Goal: Task Accomplishment & Management: Manage account settings

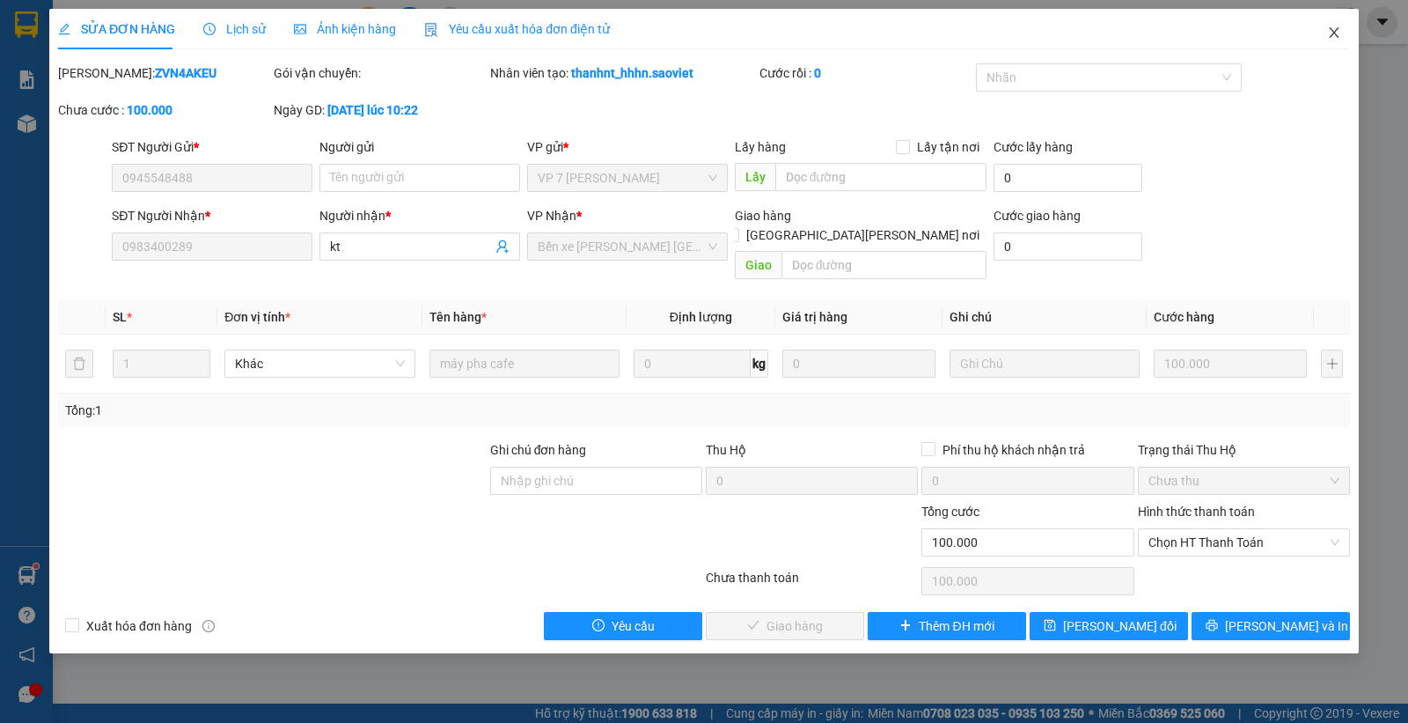
click at [1331, 33] on icon "close" at bounding box center [1334, 33] width 14 height 14
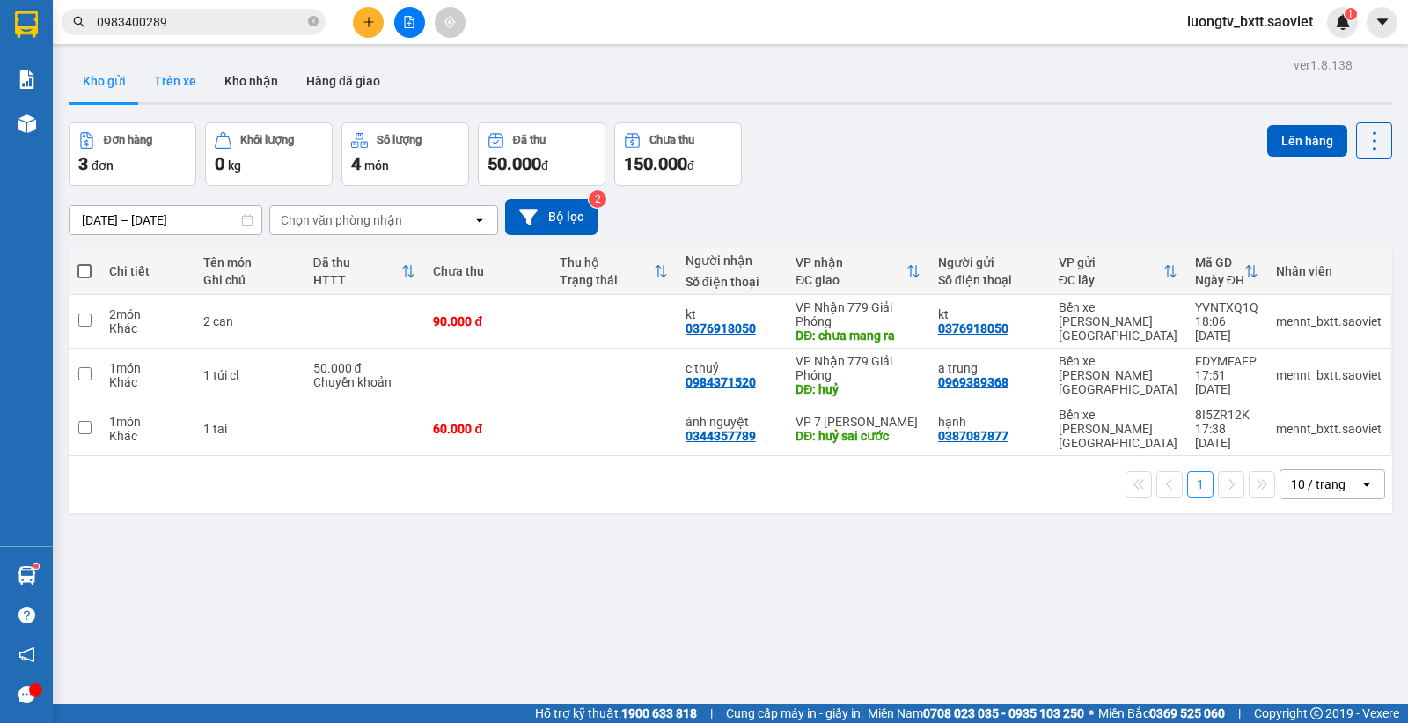
click at [176, 72] on button "Trên xe" at bounding box center [175, 81] width 70 height 42
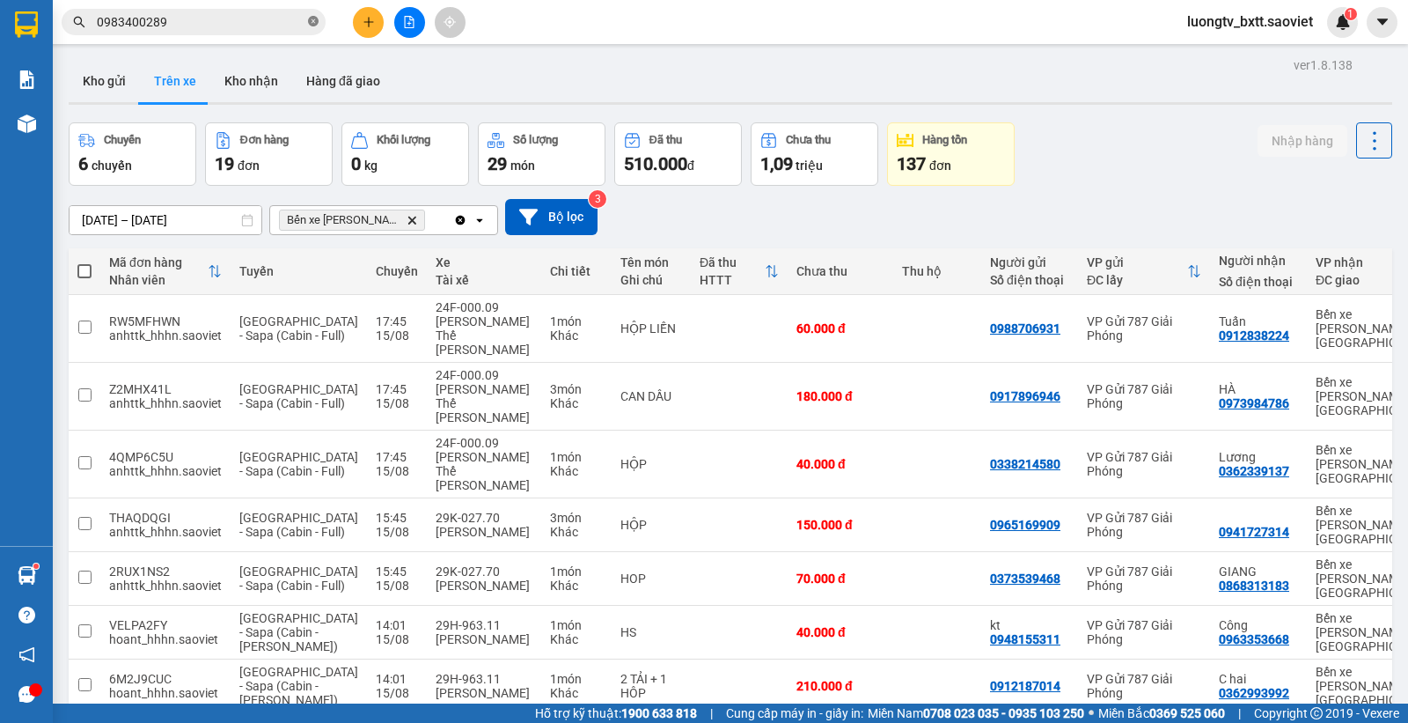
click at [314, 22] on icon "close-circle" at bounding box center [313, 21] width 11 height 11
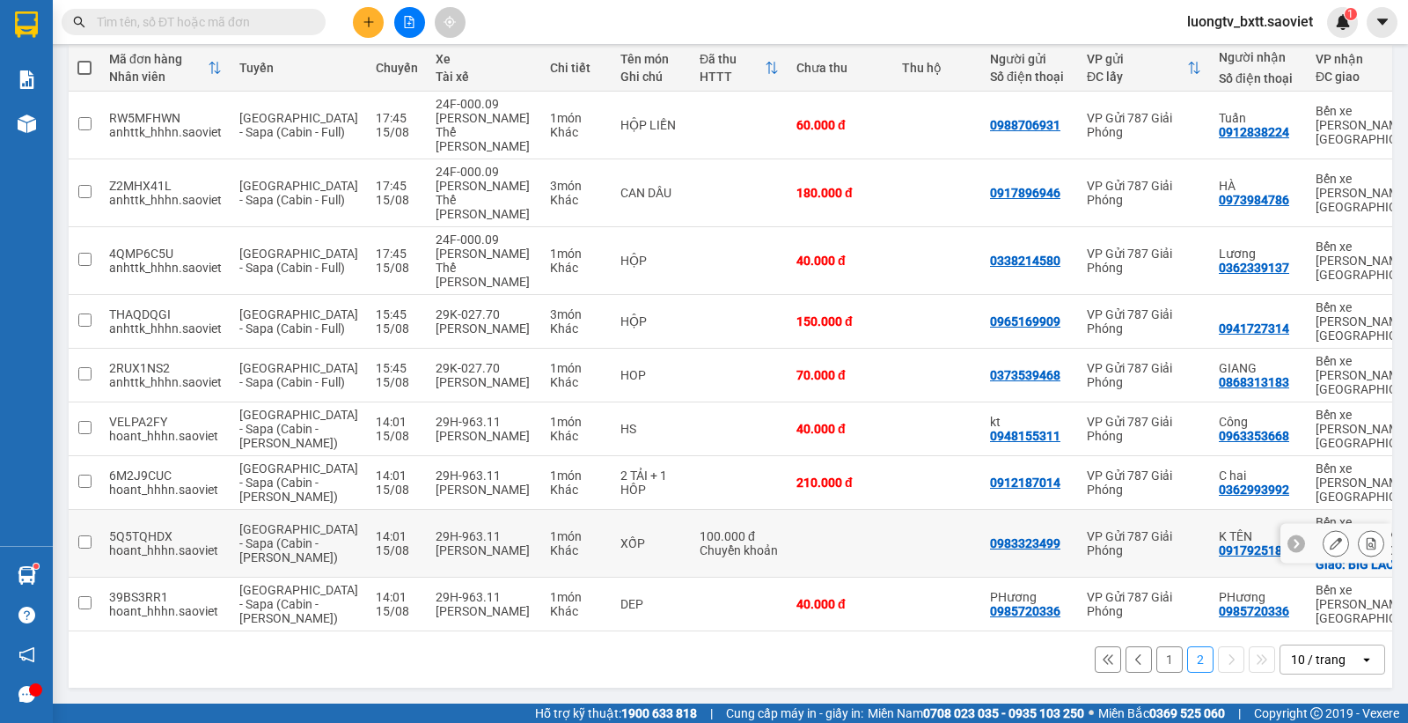
click at [1359, 528] on button at bounding box center [1371, 543] width 25 height 31
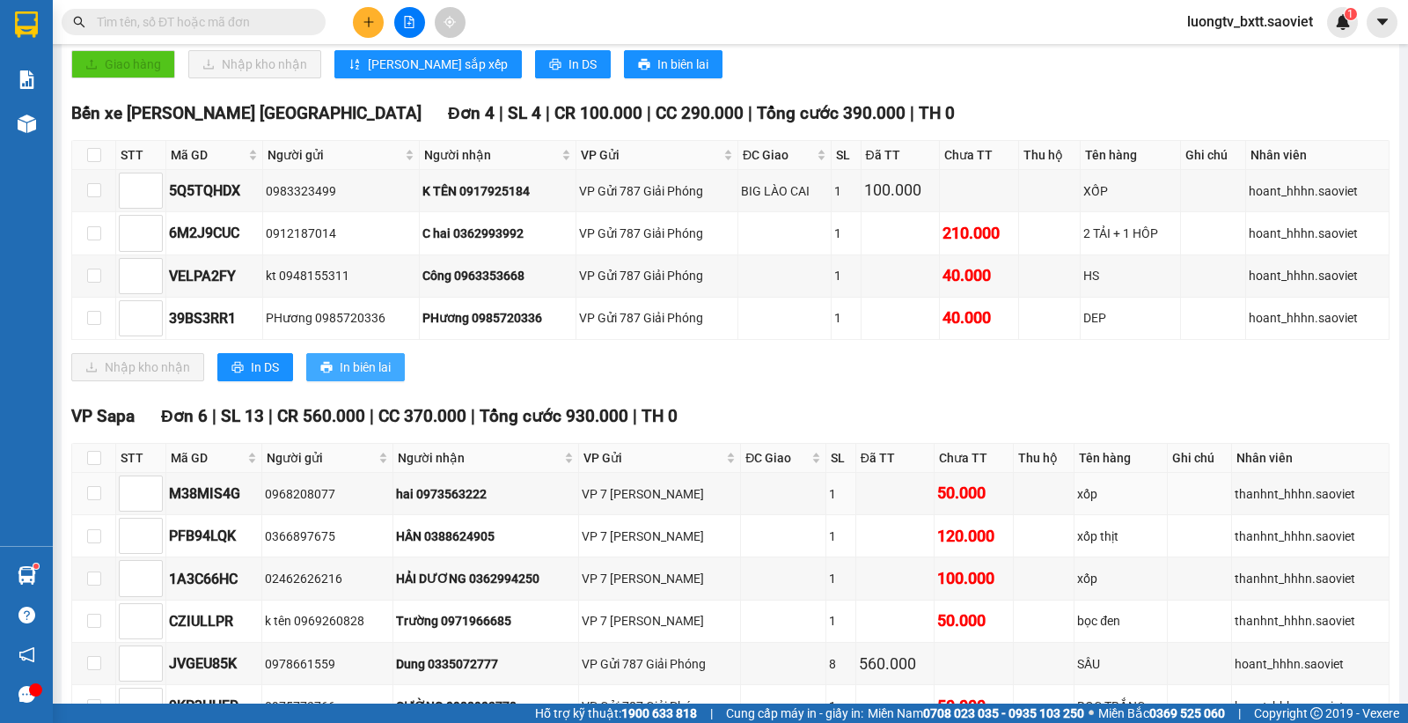
scroll to position [220, 0]
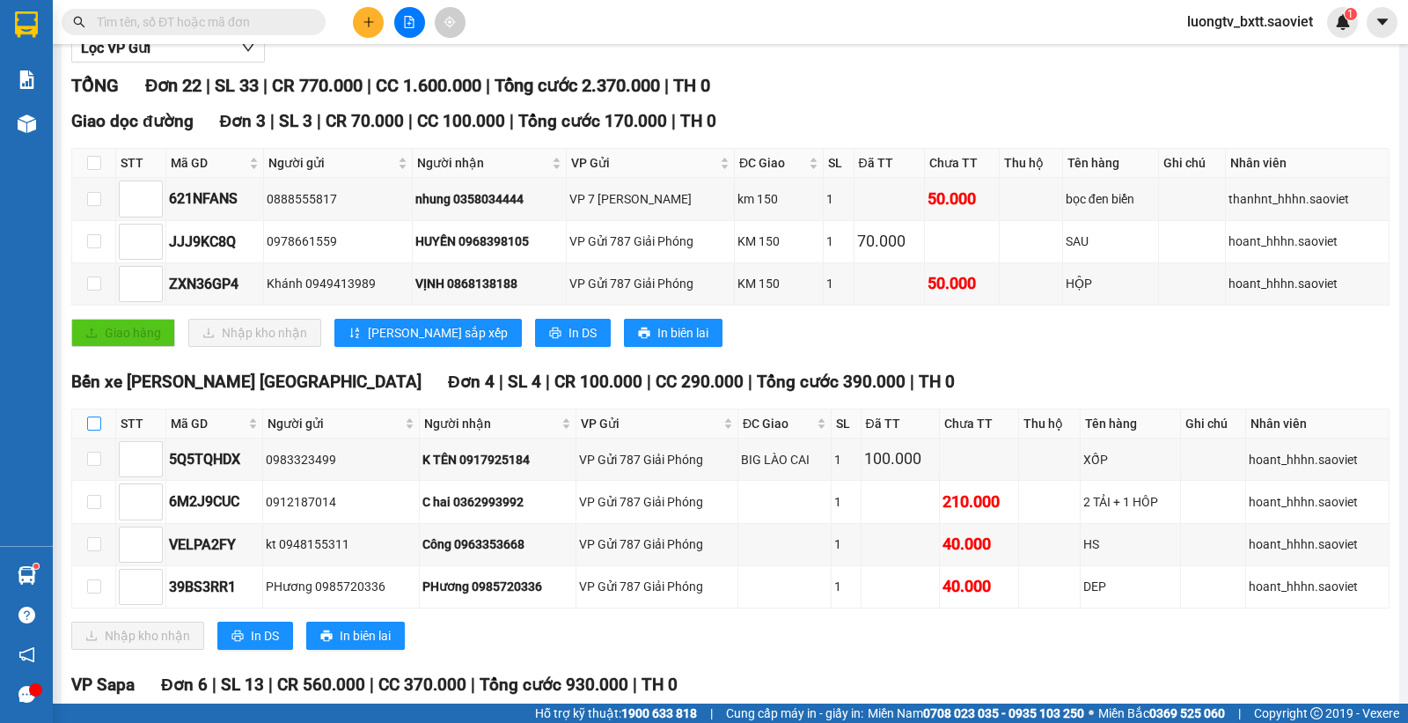
click at [99, 425] on input "checkbox" at bounding box center [94, 423] width 14 height 14
checkbox input "true"
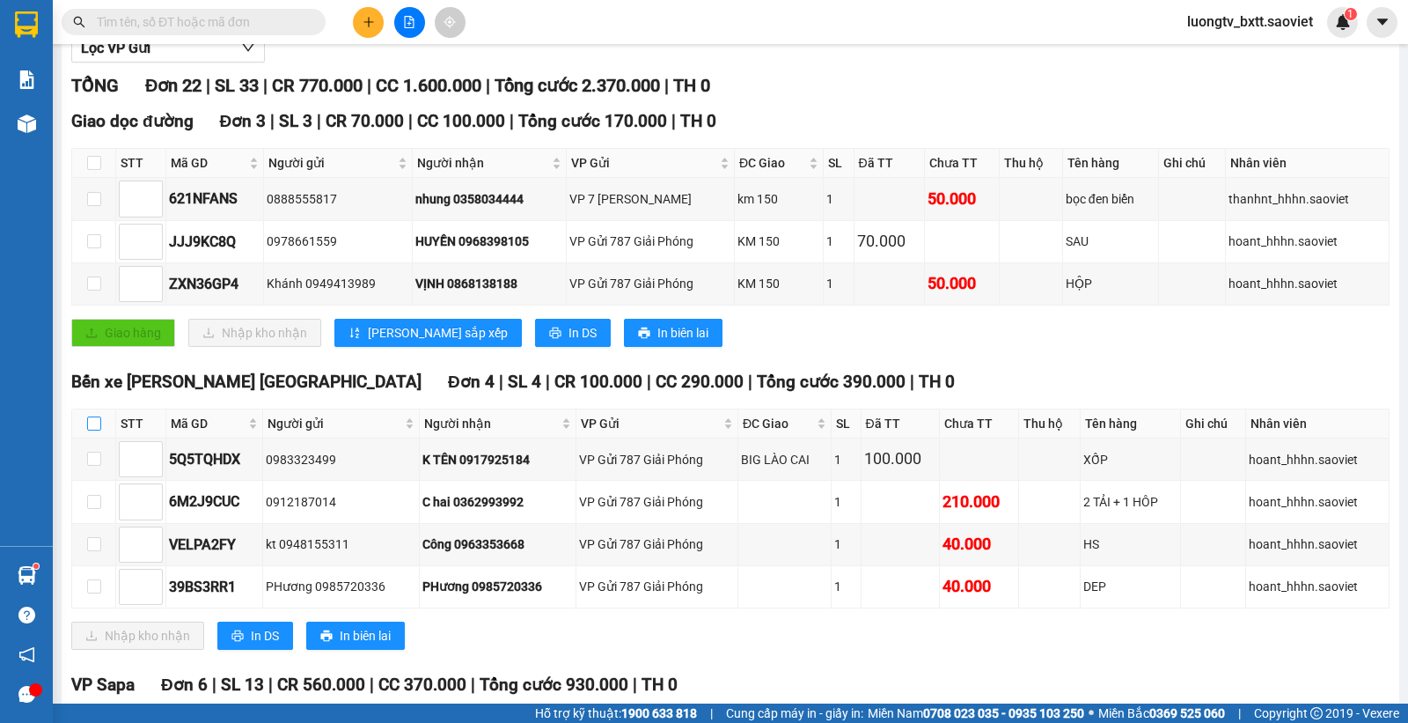
checkbox input "true"
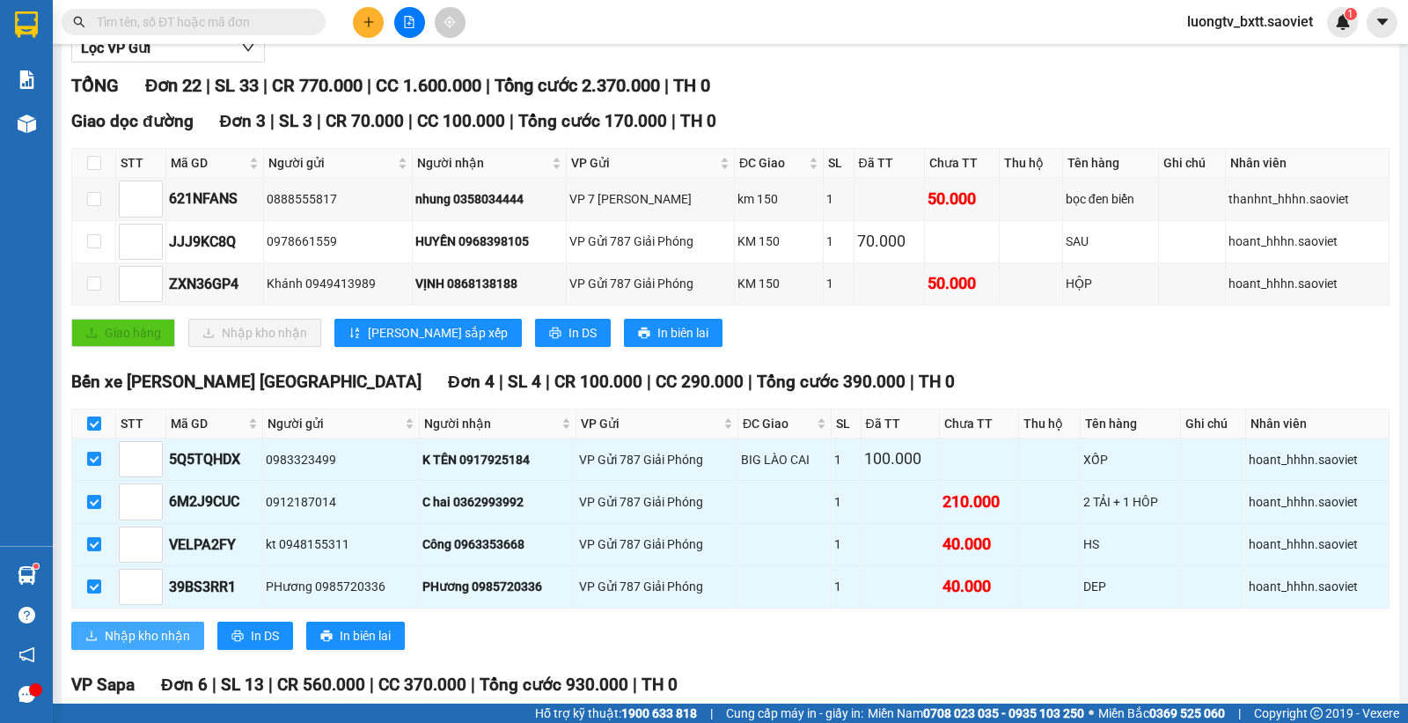
click at [129, 635] on span "Nhập kho nhận" at bounding box center [147, 635] width 85 height 19
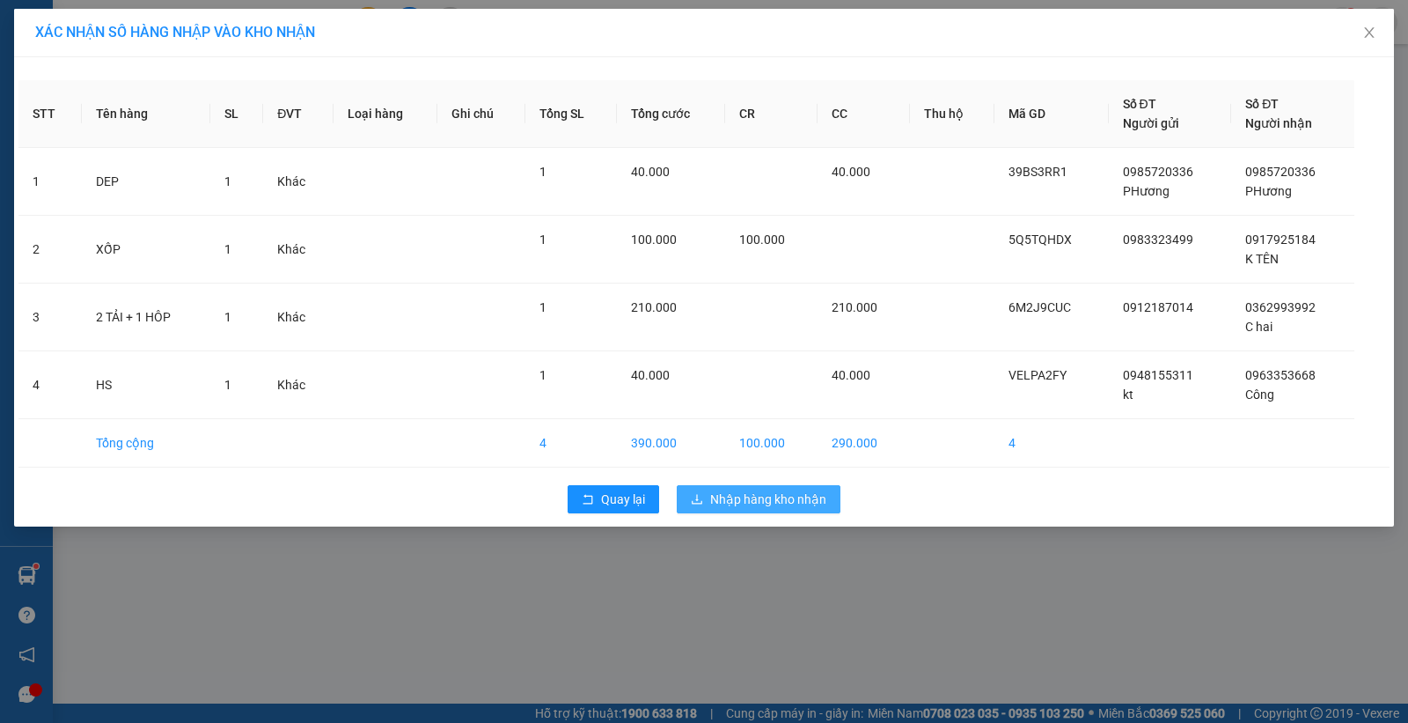
click at [723, 503] on span "Nhập hàng kho nhận" at bounding box center [768, 498] width 116 height 19
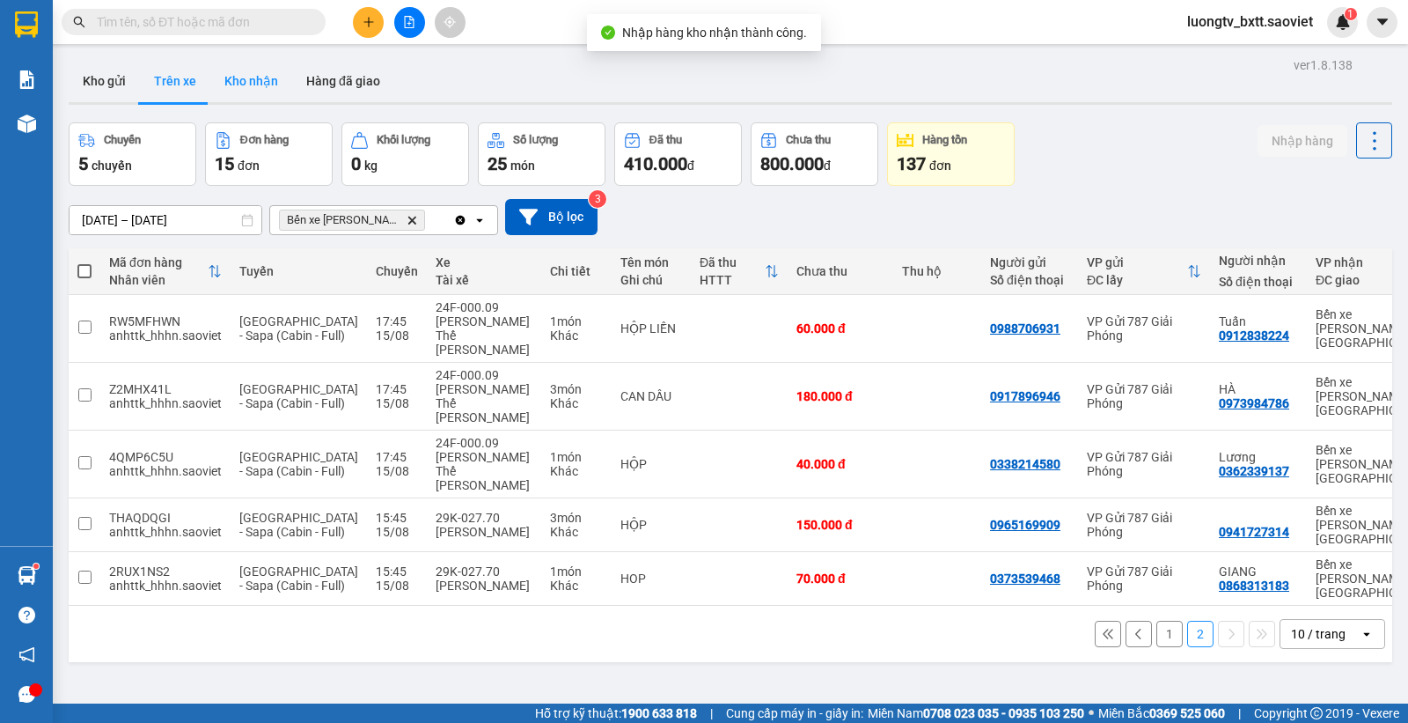
click at [236, 84] on button "Kho nhận" at bounding box center [251, 81] width 82 height 42
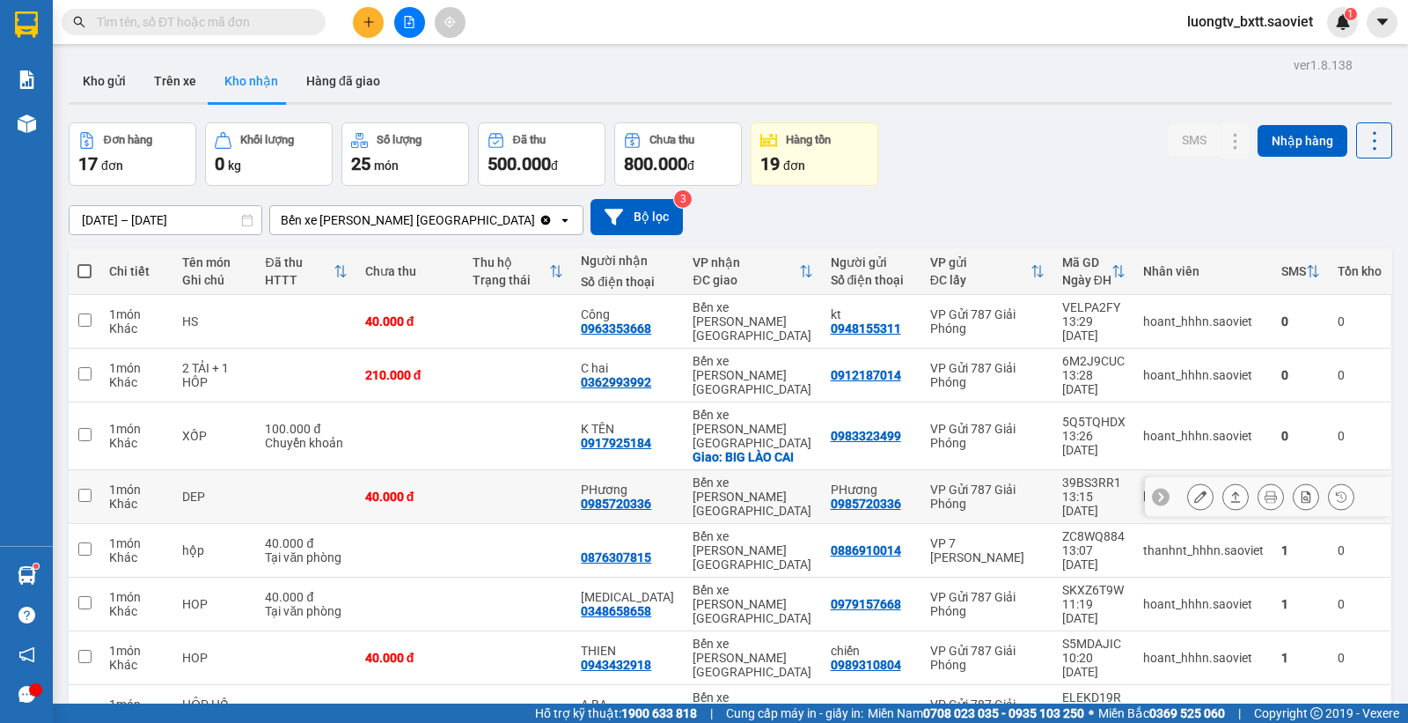
click at [760, 475] on div "Bến xe [PERSON_NAME] [GEOGRAPHIC_DATA]" at bounding box center [753, 496] width 120 height 42
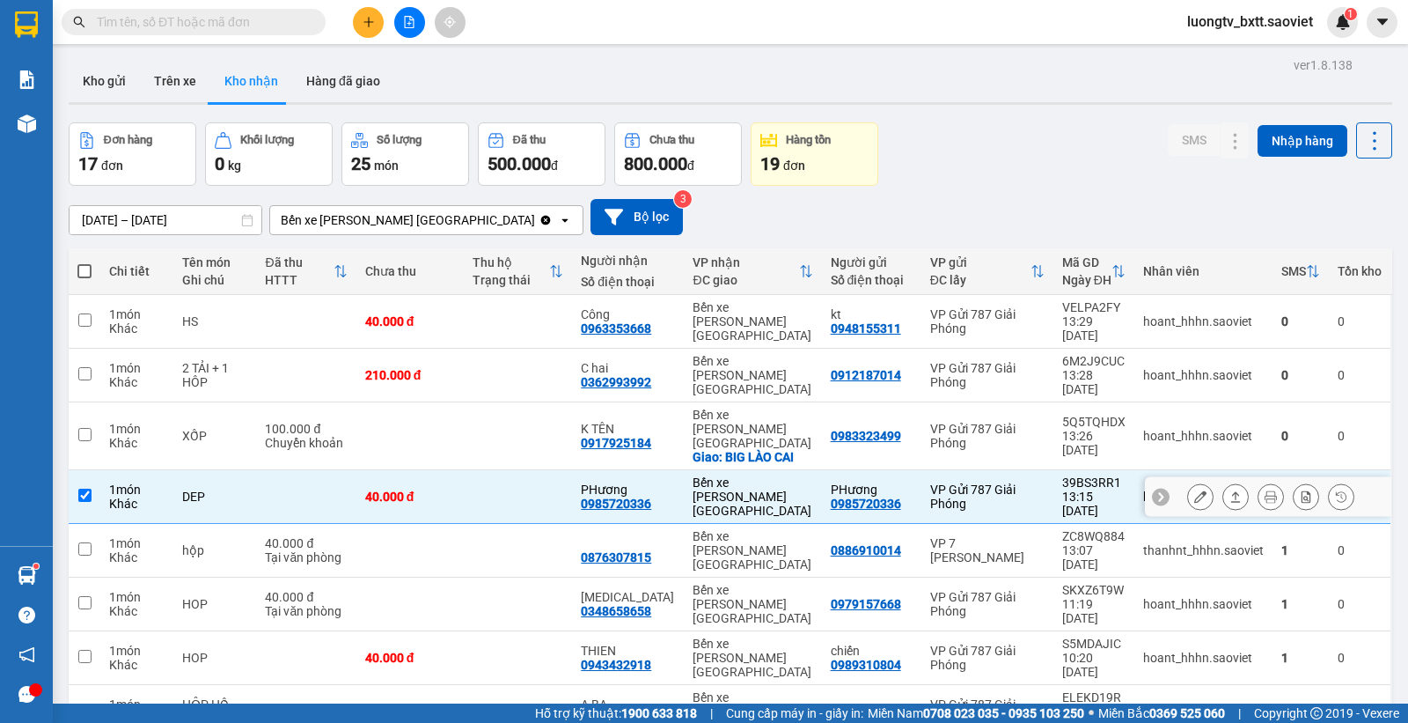
checkbox input "true"
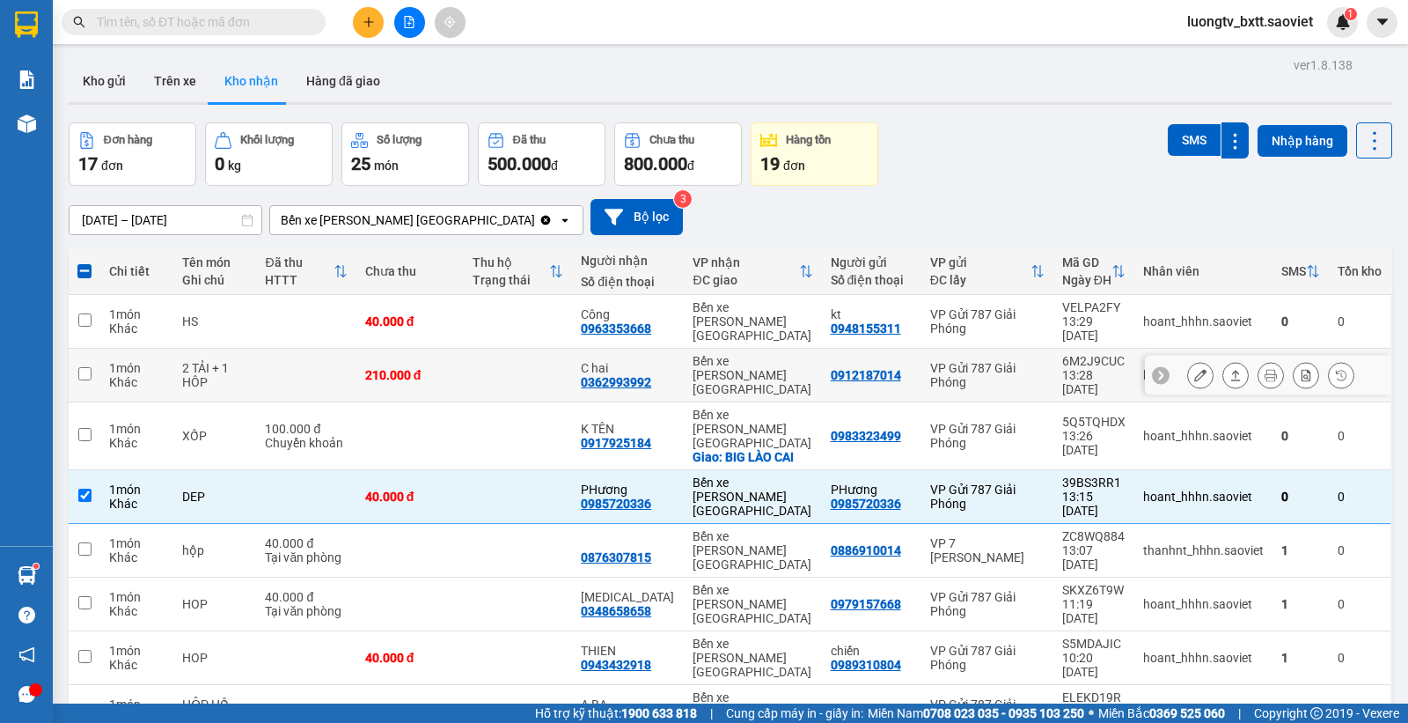
click at [768, 354] on div "Bến xe [PERSON_NAME] [GEOGRAPHIC_DATA]" at bounding box center [753, 375] width 120 height 42
checkbox input "true"
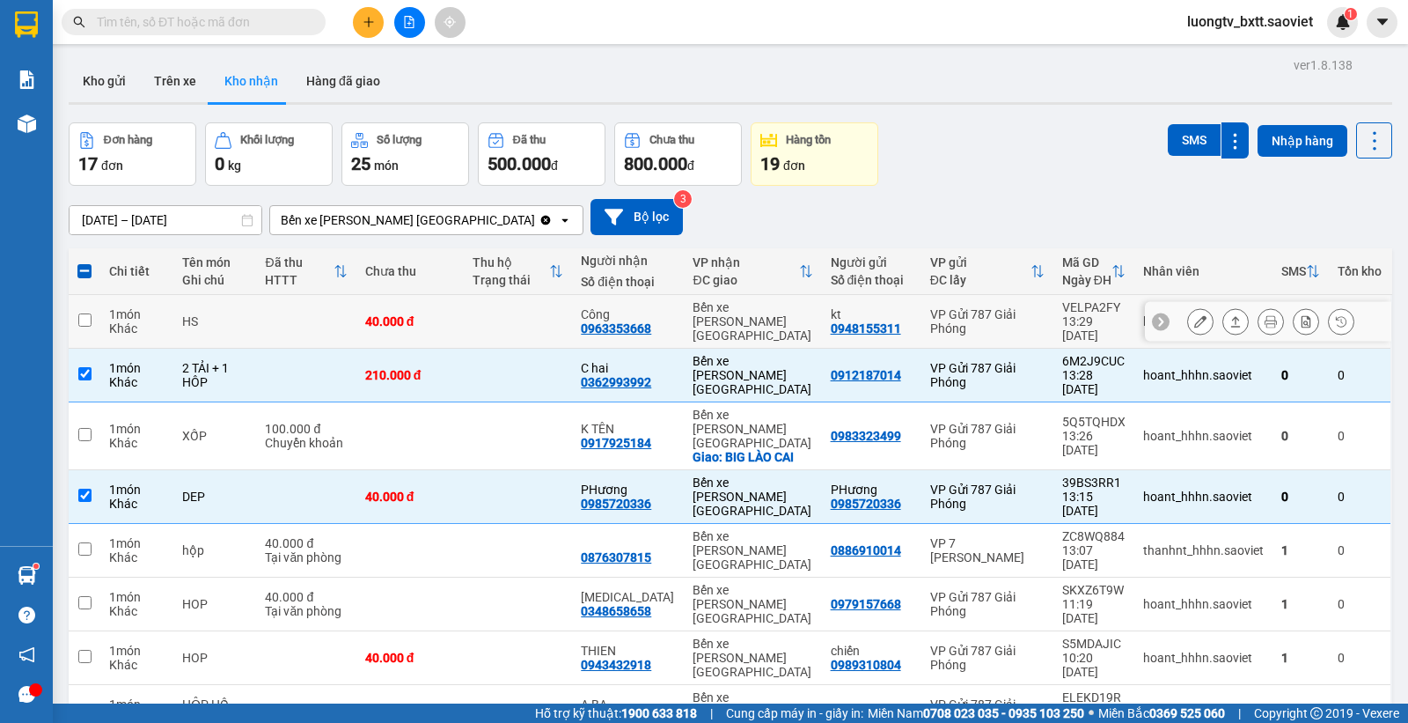
click at [770, 313] on div "Bến xe [PERSON_NAME] [GEOGRAPHIC_DATA]" at bounding box center [753, 321] width 120 height 42
checkbox input "true"
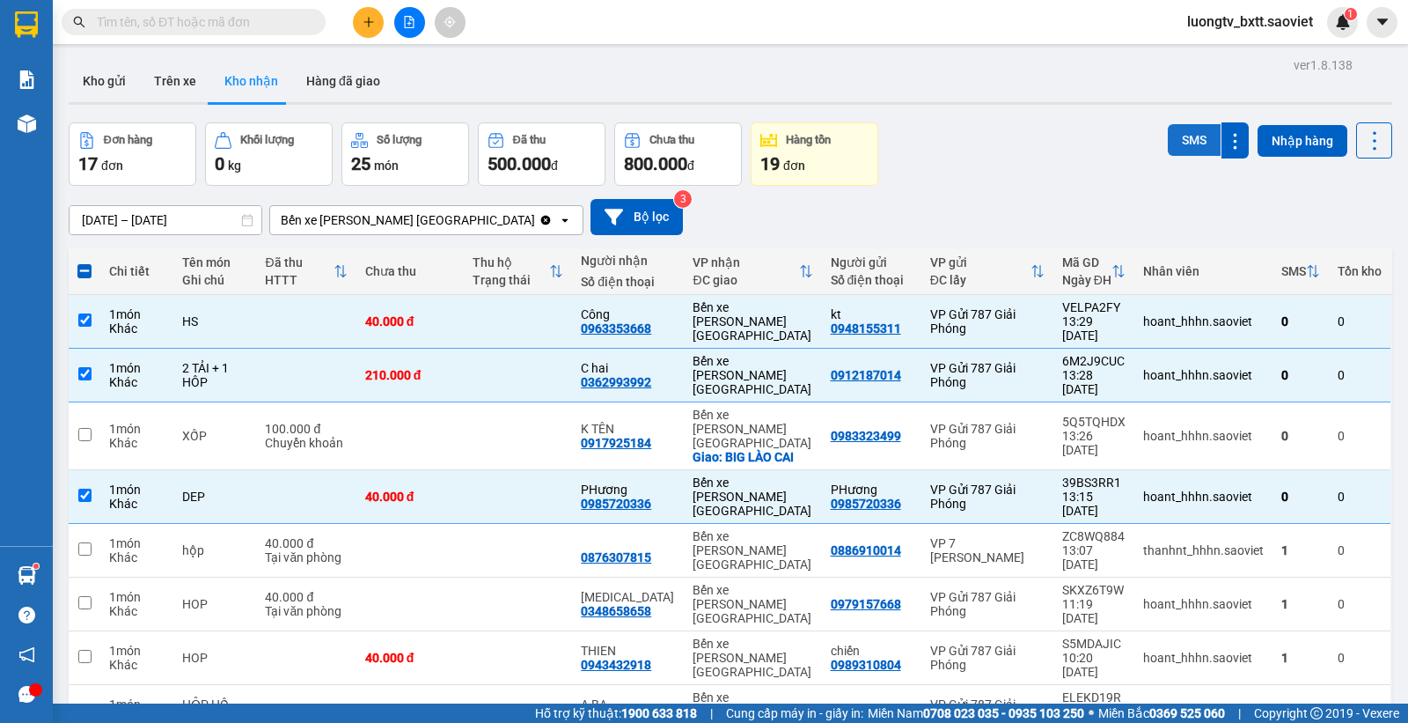
click at [1180, 137] on button "SMS" at bounding box center [1194, 140] width 53 height 32
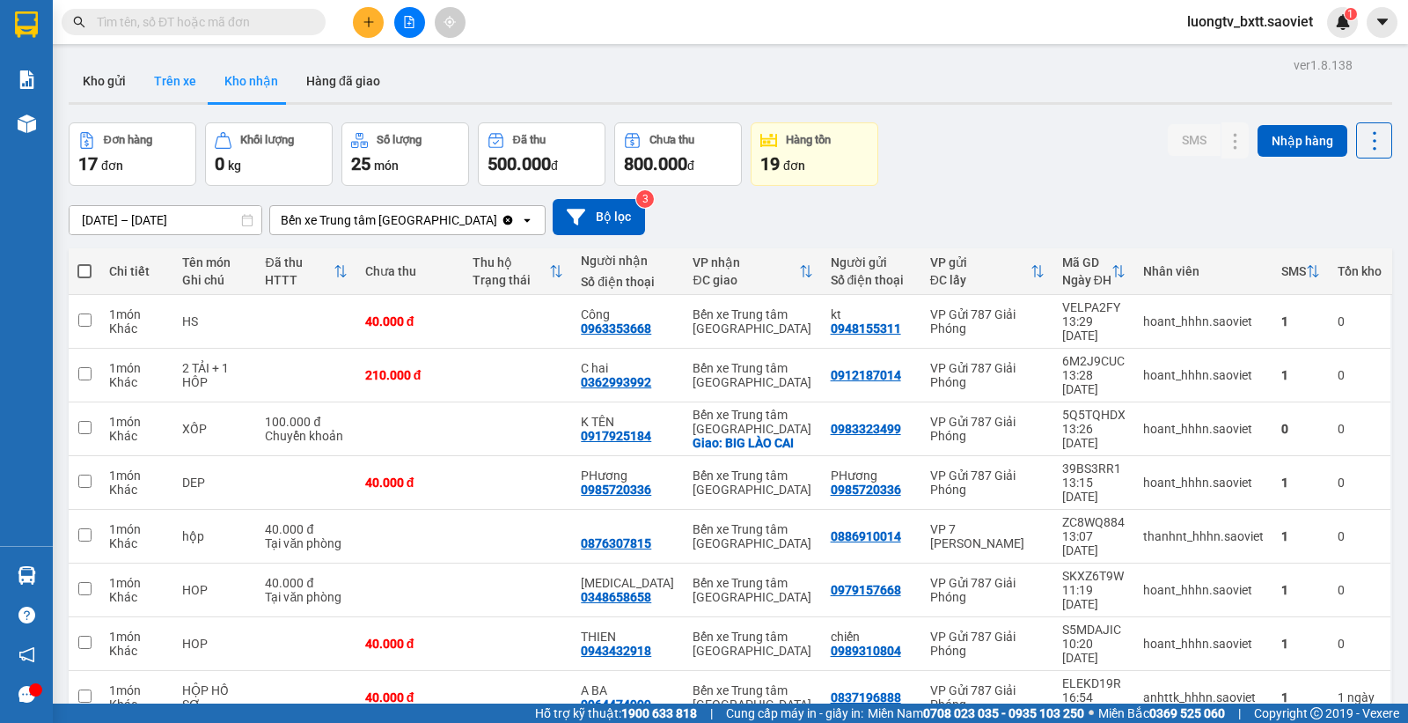
click at [164, 80] on button "Trên xe" at bounding box center [175, 81] width 70 height 42
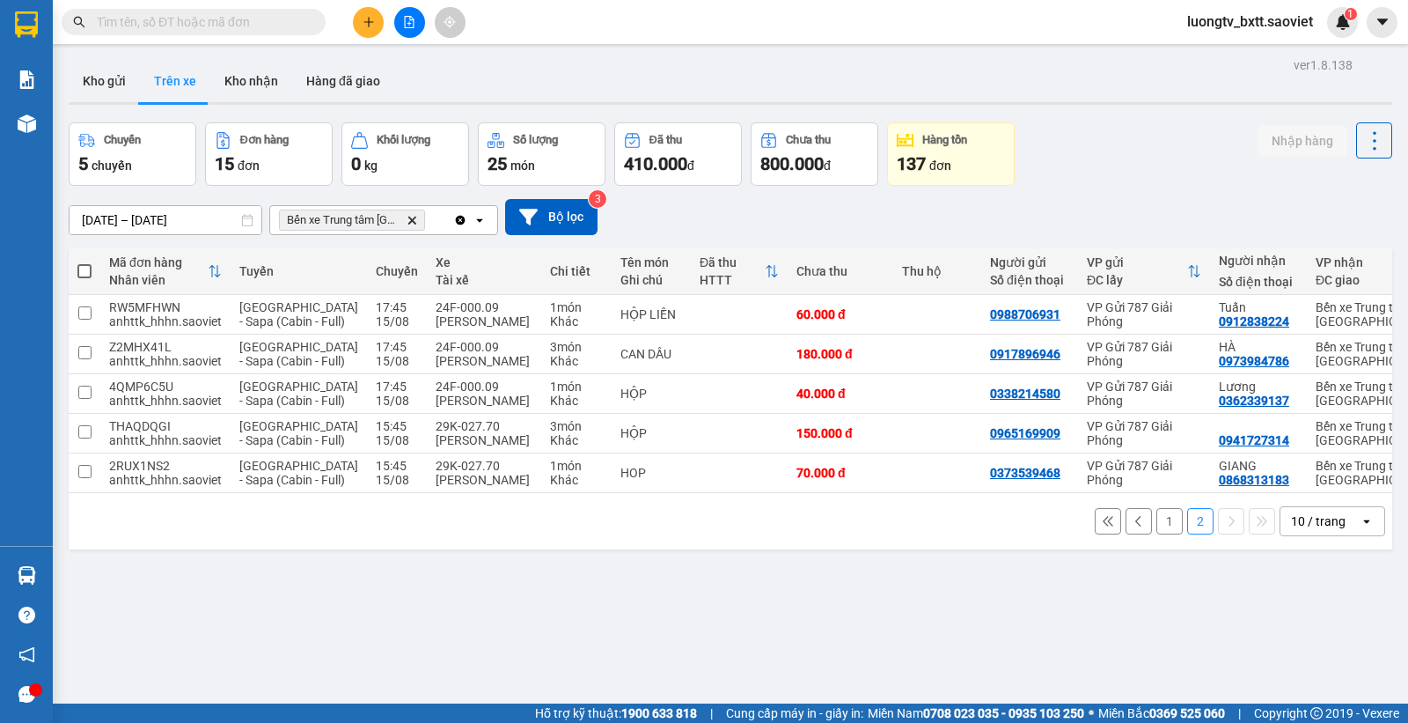
click at [1156, 534] on button "1" at bounding box center [1169, 521] width 26 height 26
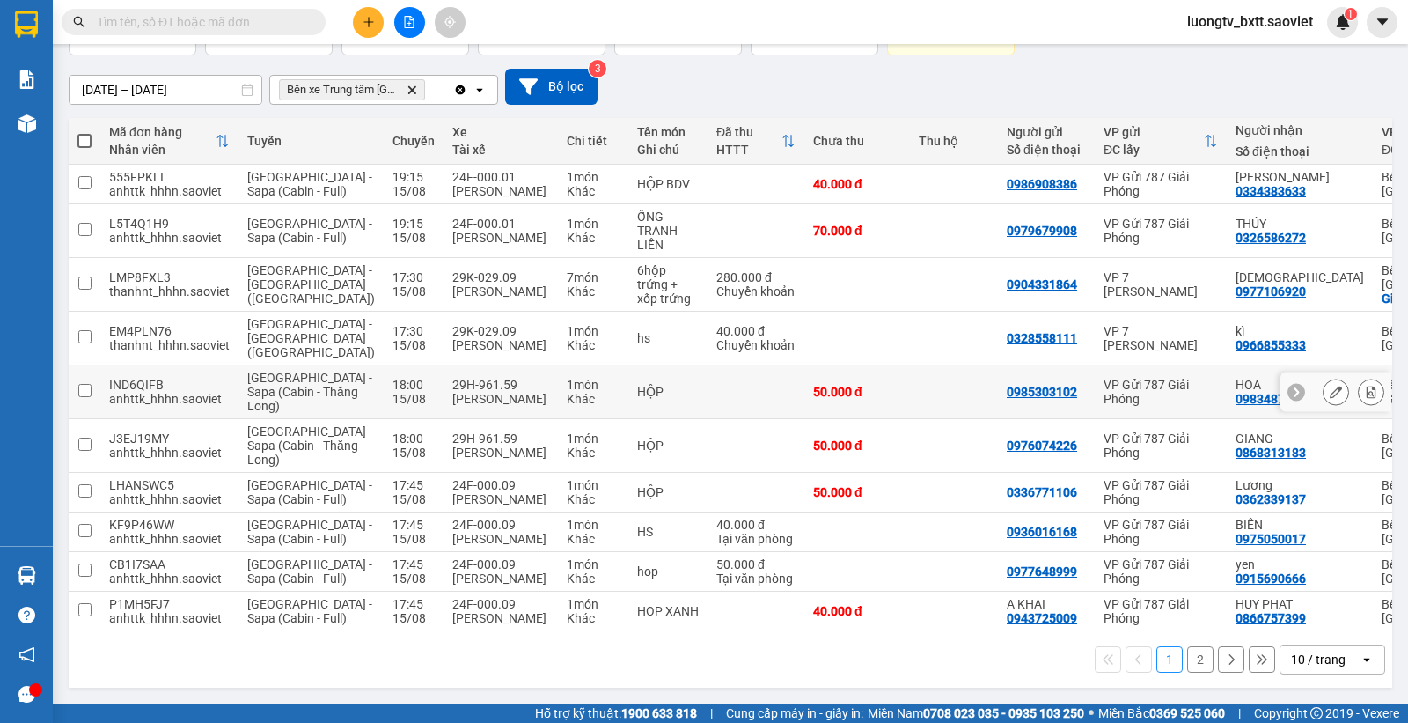
scroll to position [220, 0]
click at [1359, 477] on button at bounding box center [1371, 492] width 25 height 31
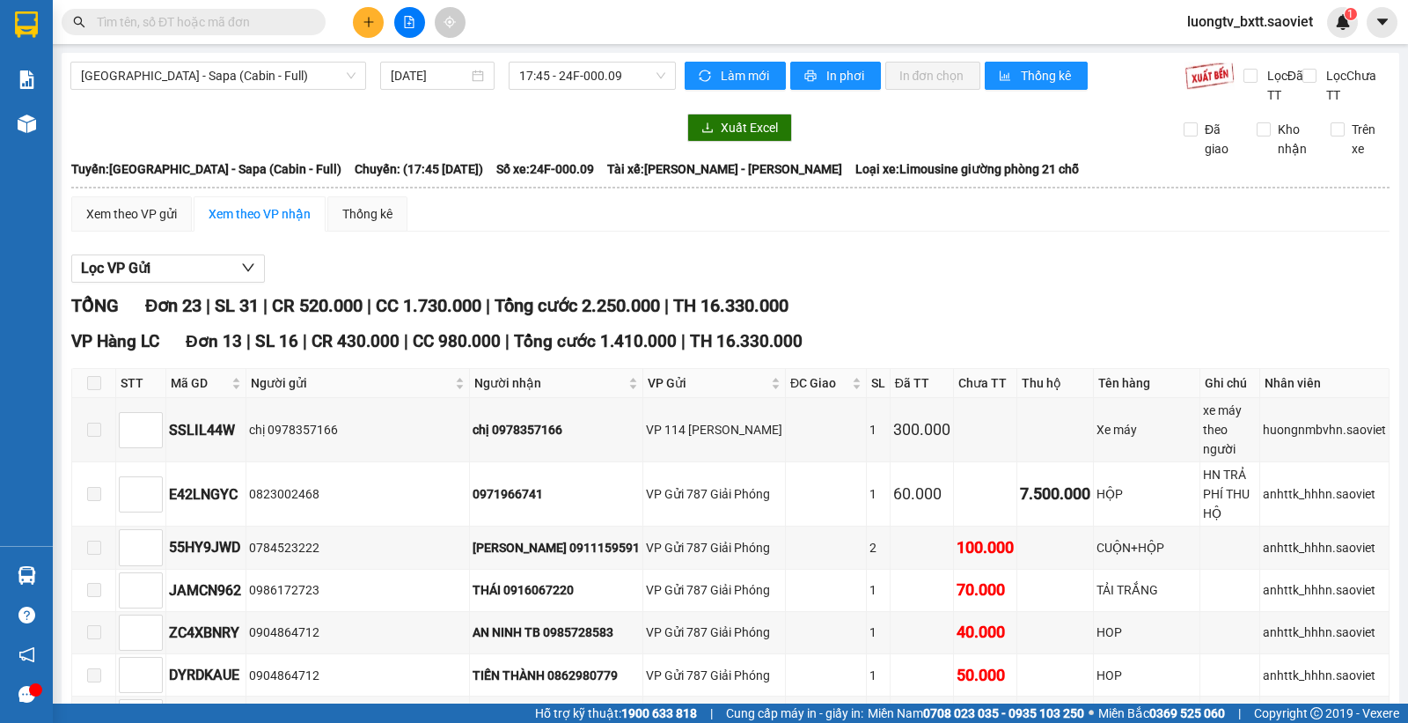
click at [881, 262] on div "Lọc VP Gửi" at bounding box center [730, 268] width 1318 height 29
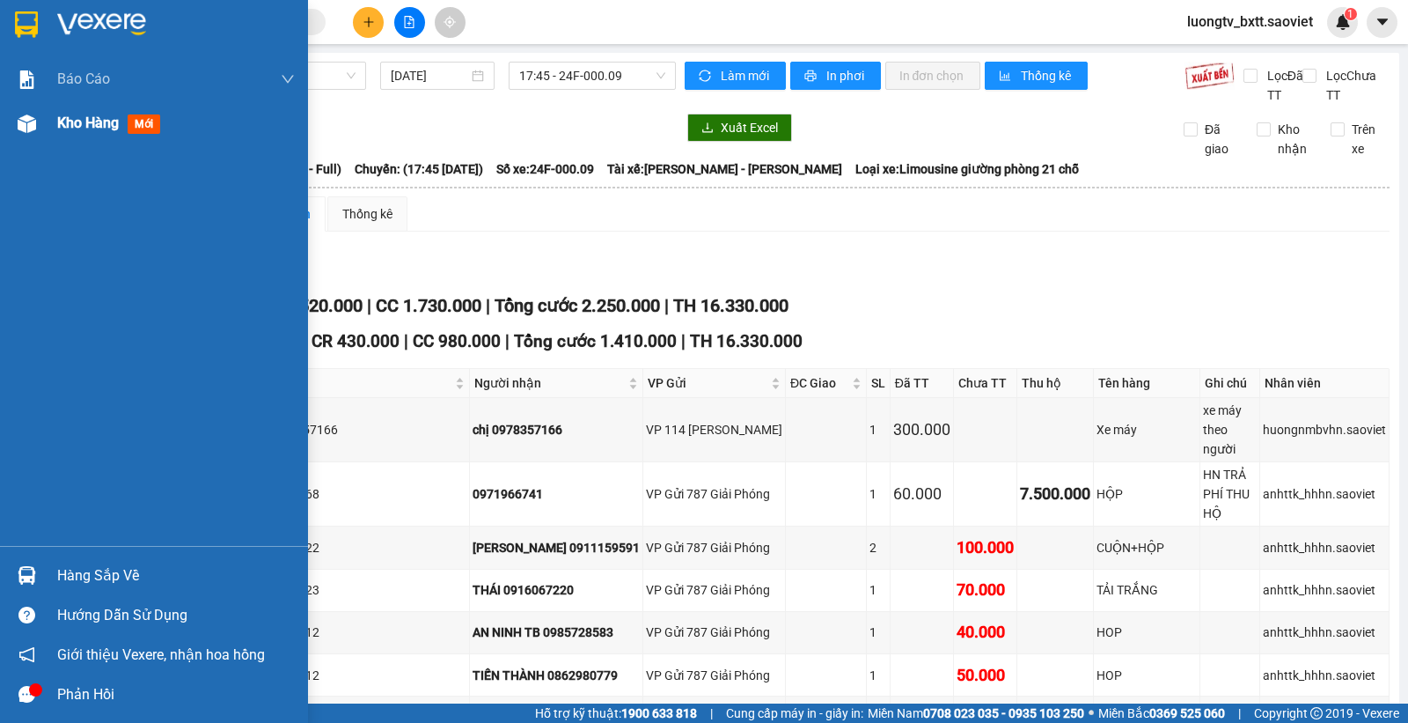
click at [67, 121] on span "Kho hàng" at bounding box center [88, 122] width 62 height 17
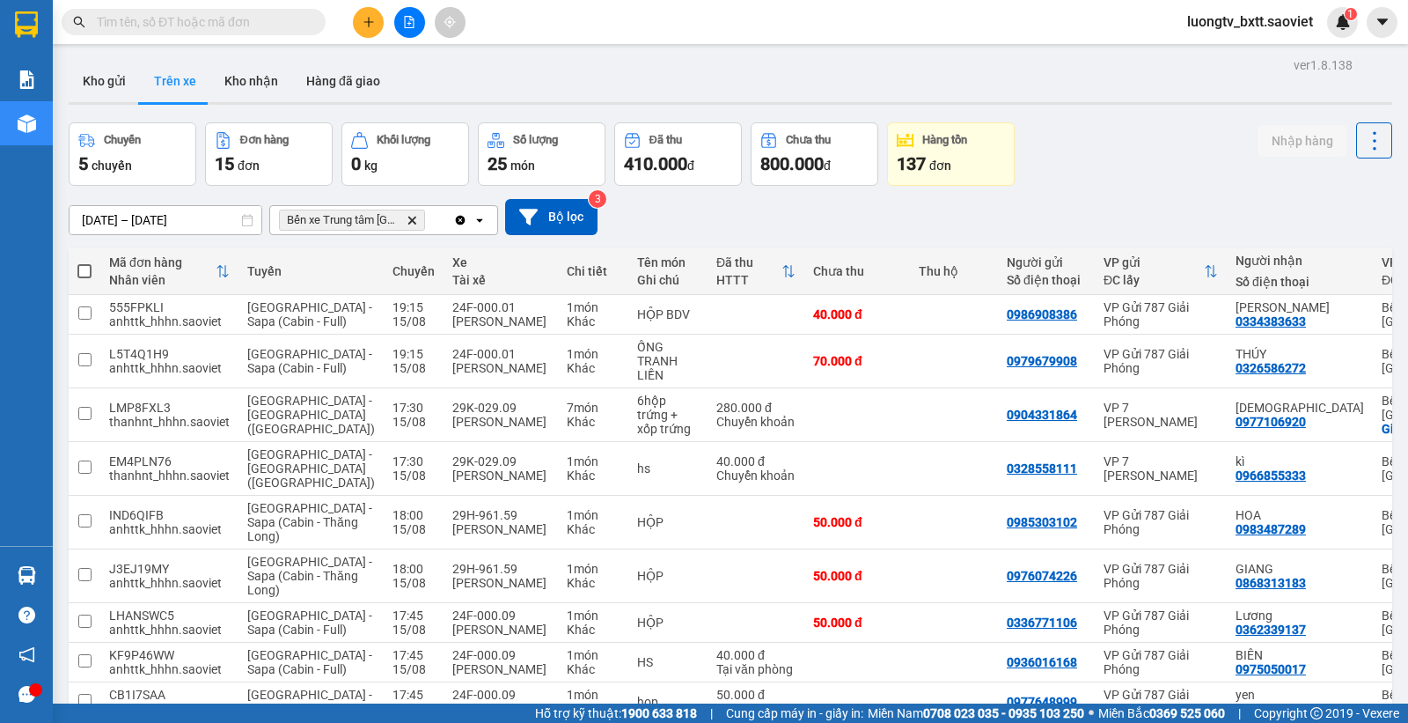
click at [1107, 176] on div "Chuyến 5 chuyến Đơn hàng 15 đơn Khối lượng 0 kg Số lượng 25 món Đã thu 410.000 …" at bounding box center [731, 153] width 1324 height 63
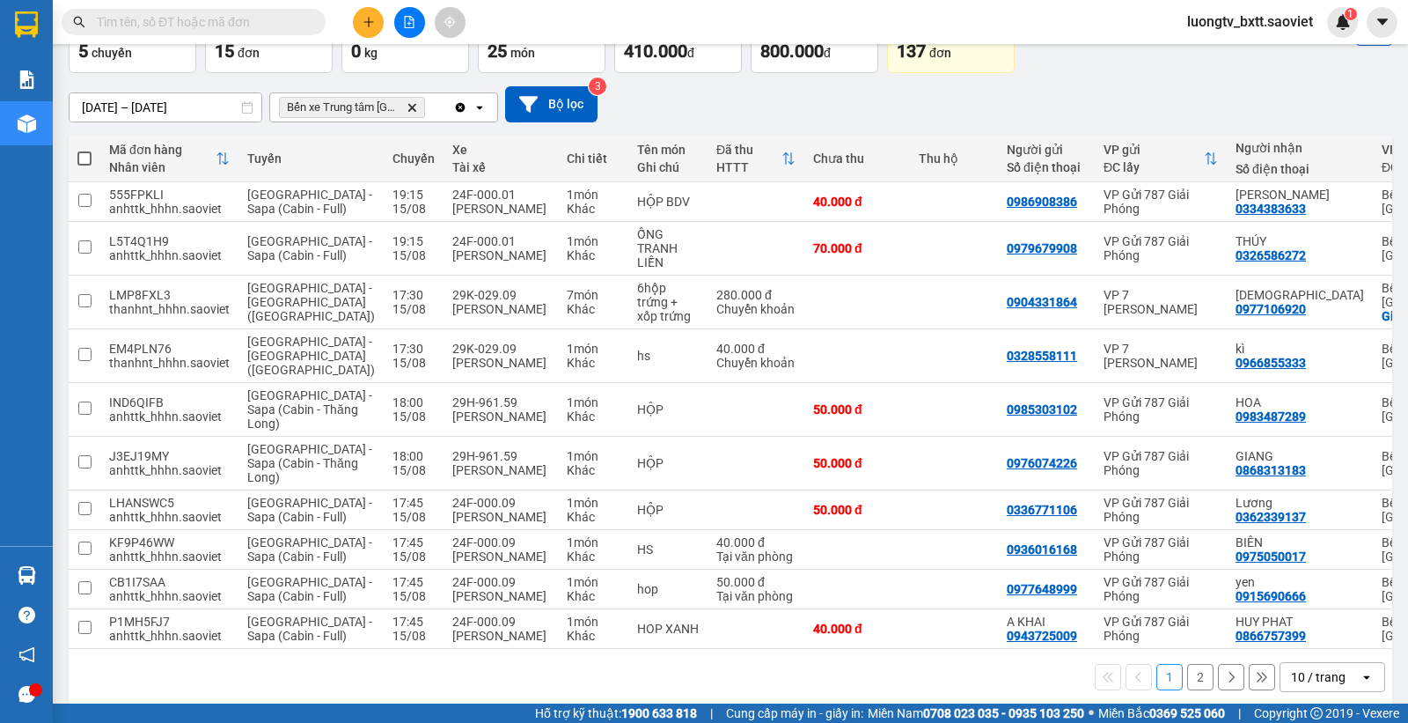
scroll to position [224, 0]
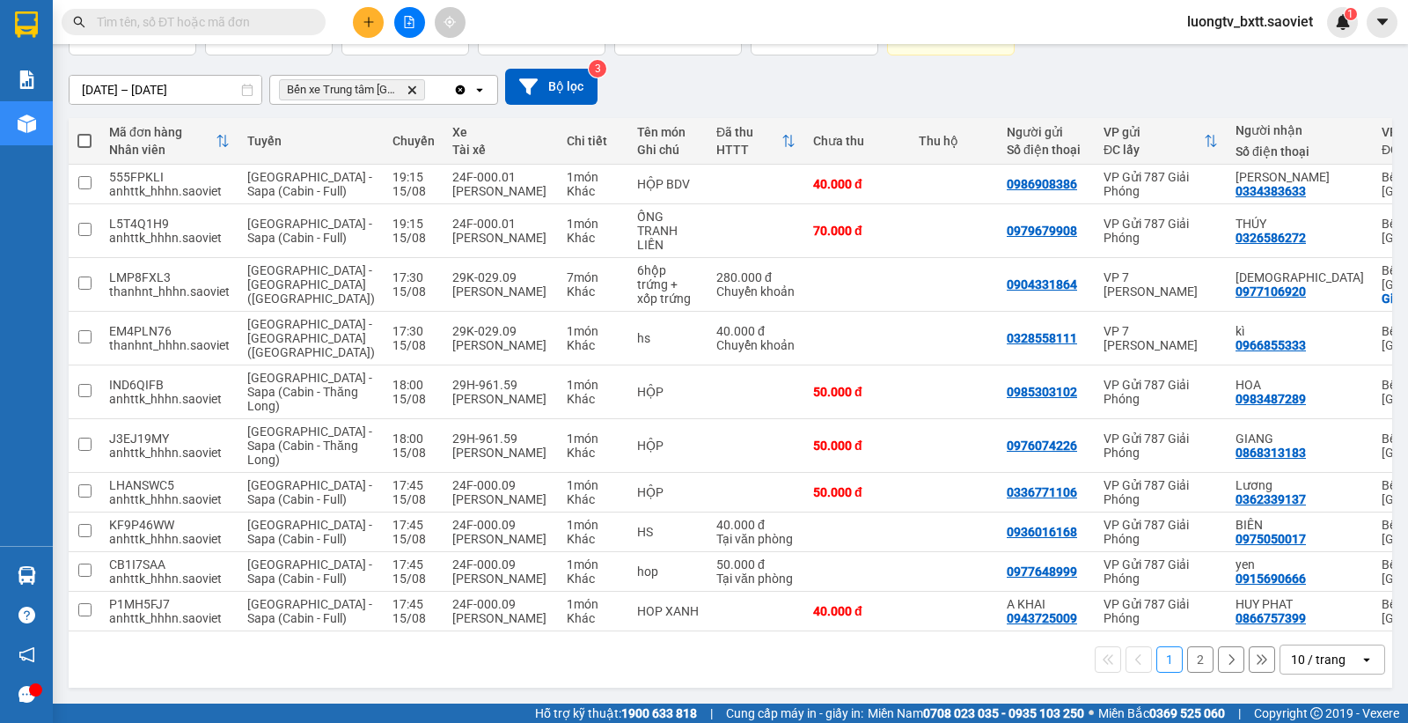
click at [1187, 654] on button "2" at bounding box center [1200, 659] width 26 height 26
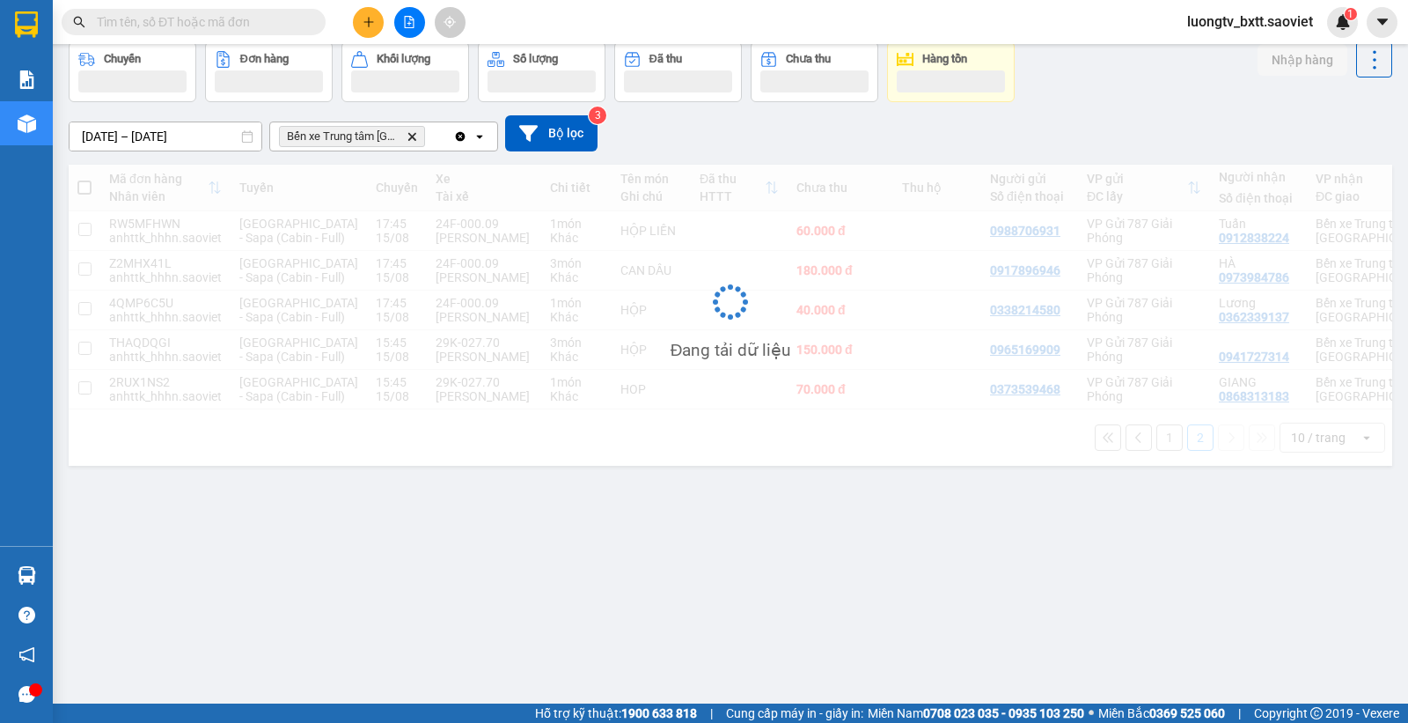
scroll to position [81, 0]
